Goal: Navigation & Orientation: Find specific page/section

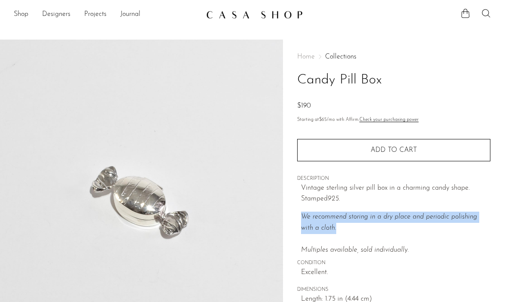
click at [489, 15] on icon at bounding box center [486, 13] width 10 height 10
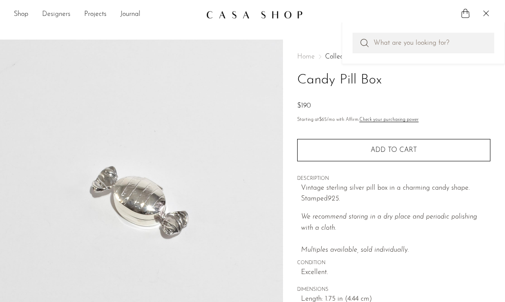
click at [58, 14] on link "Designers" at bounding box center [56, 14] width 28 height 11
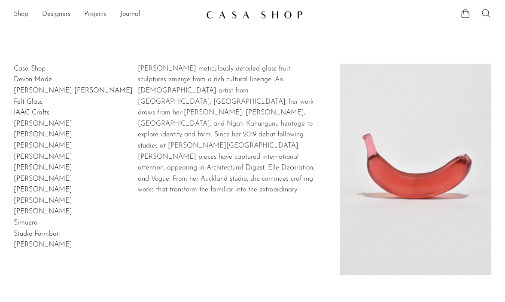
click at [34, 78] on link "Devon Made" at bounding box center [33, 79] width 38 height 7
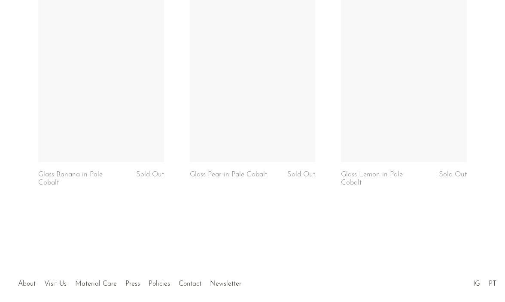
scroll to position [1474, 0]
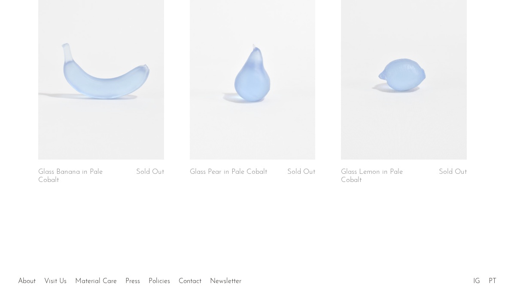
click at [128, 66] on link at bounding box center [101, 71] width 126 height 176
click at [223, 80] on link at bounding box center [253, 71] width 126 height 176
